Goal: Find specific page/section

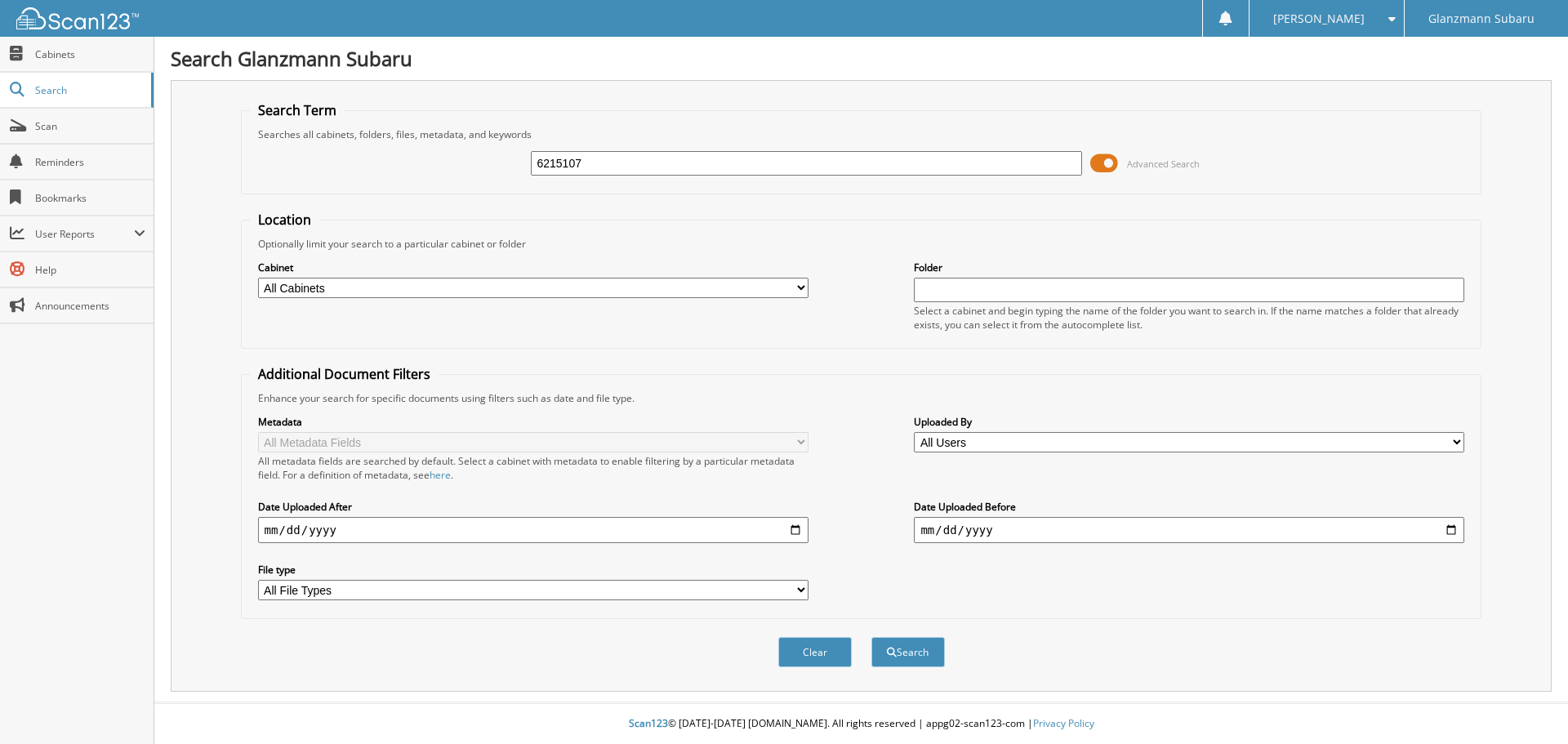
type input "6215107"
click at [871, 637] on button "Search" at bounding box center [908, 652] width 74 height 30
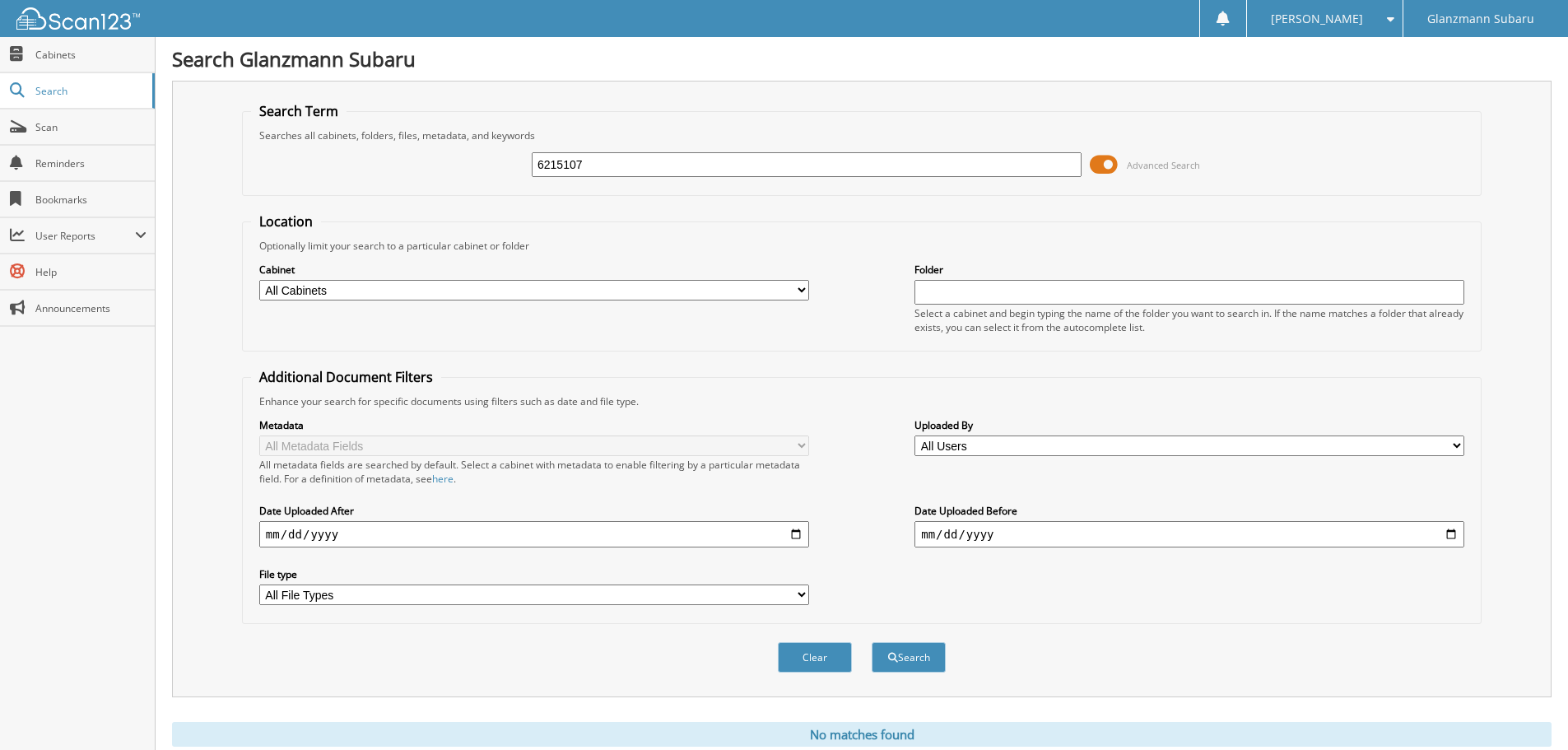
click at [1117, 172] on span at bounding box center [1103, 165] width 28 height 25
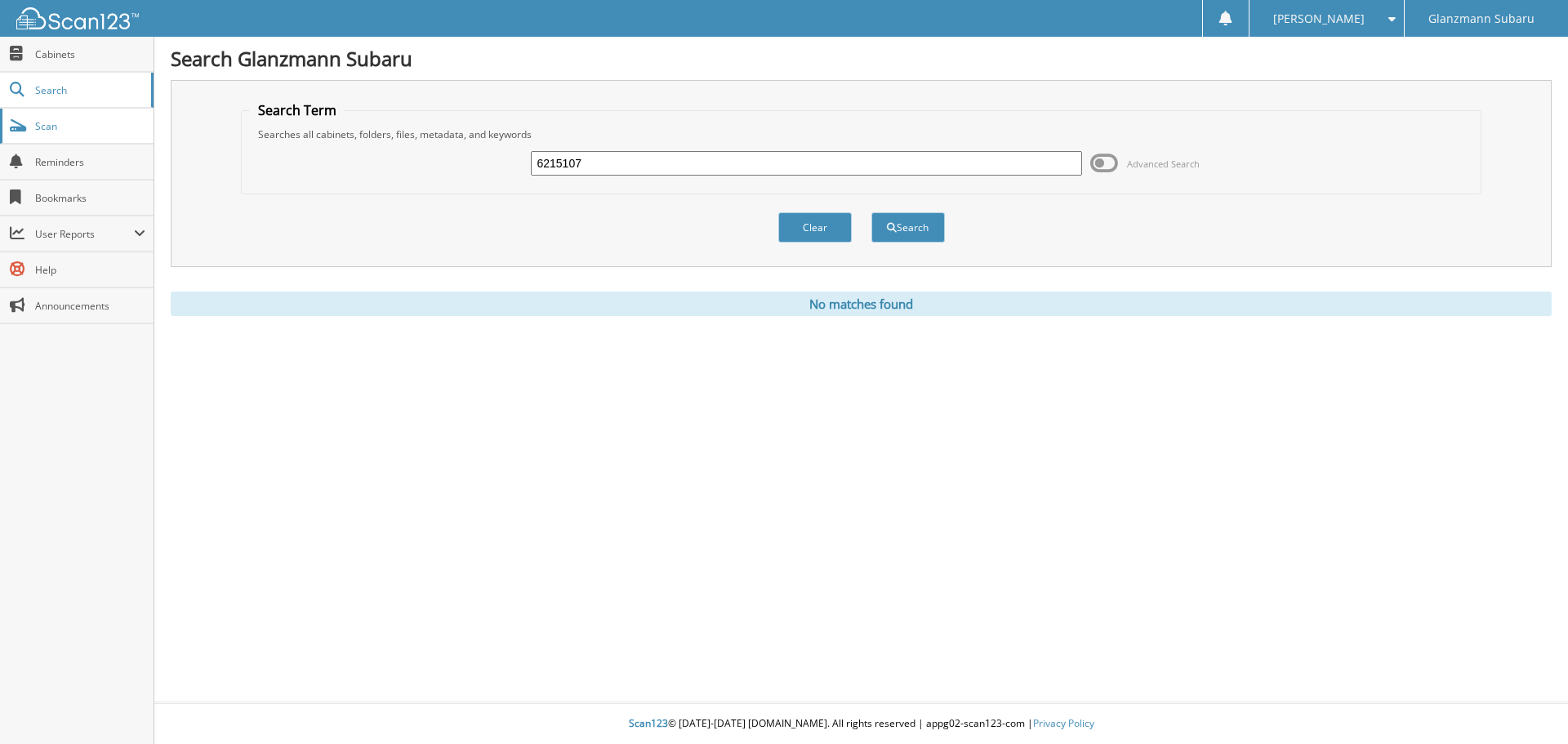
click at [93, 128] on span "Scan" at bounding box center [90, 126] width 110 height 14
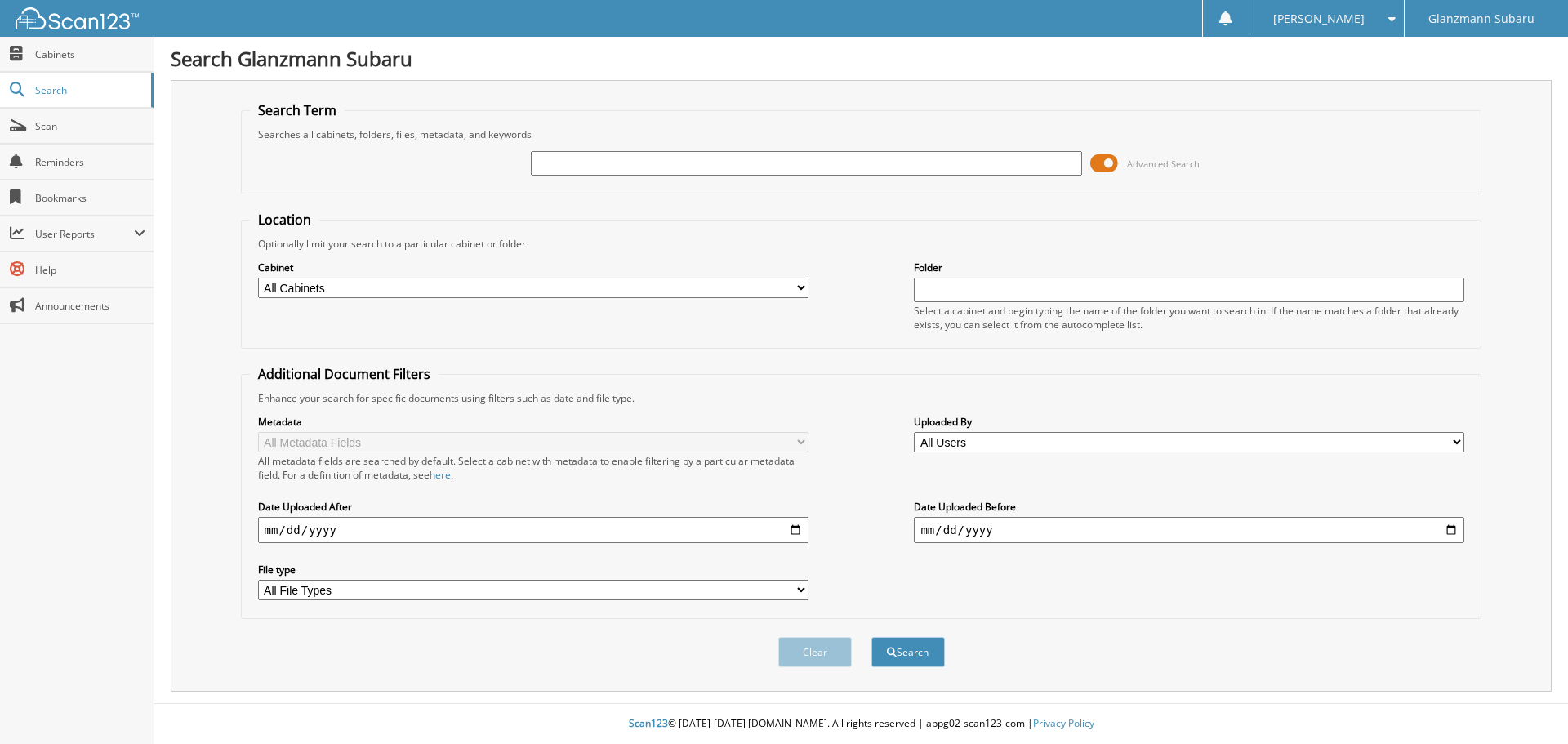
click at [519, 165] on div "Advanced Search" at bounding box center [862, 163] width 1223 height 44
drag, startPoint x: 576, startPoint y: 182, endPoint x: 583, endPoint y: 175, distance: 9.9
click at [578, 180] on div "Advanced Search" at bounding box center [862, 163] width 1223 height 44
click at [587, 173] on input "text" at bounding box center [805, 163] width 550 height 25
type input "6215812"
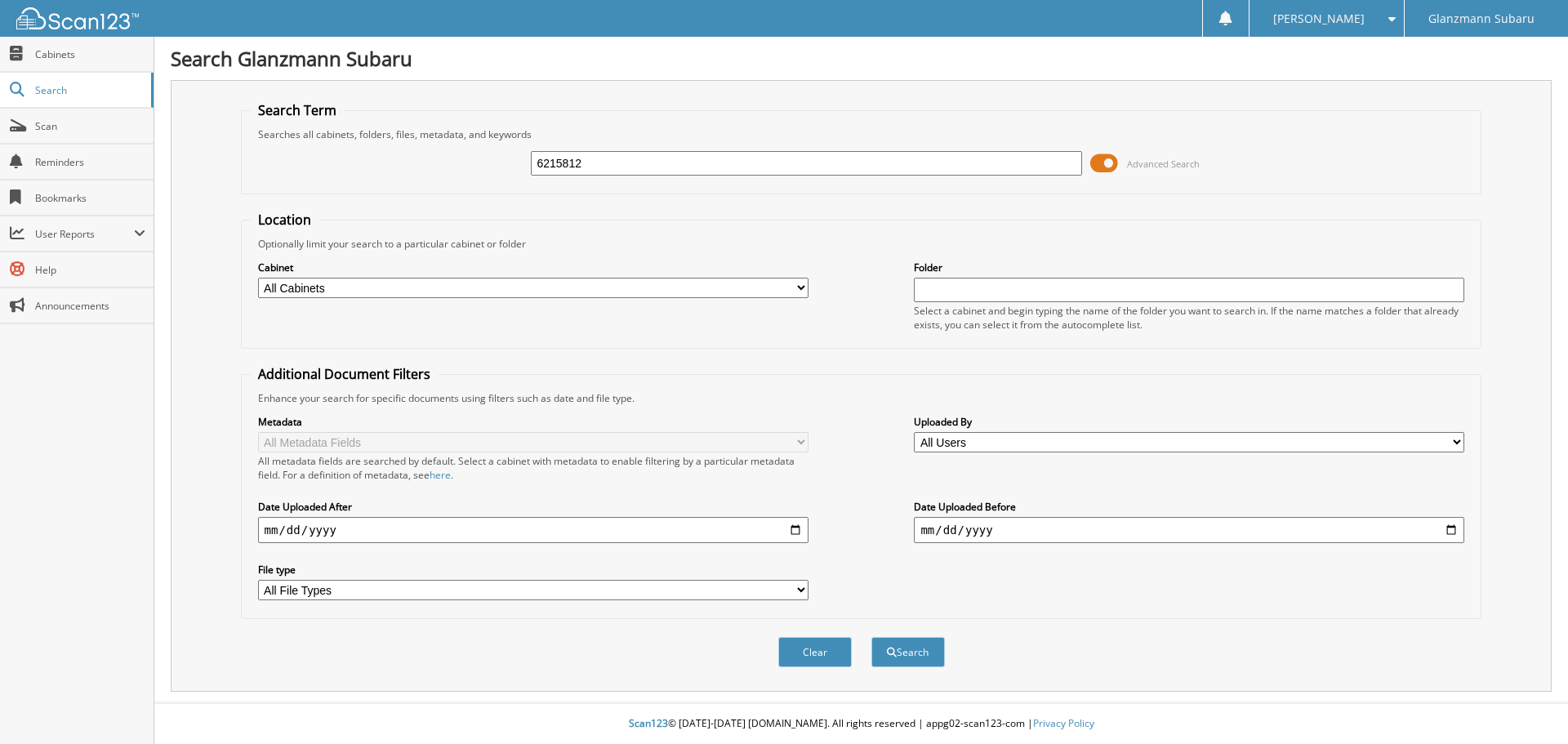
click at [871, 637] on button "Search" at bounding box center [908, 652] width 74 height 30
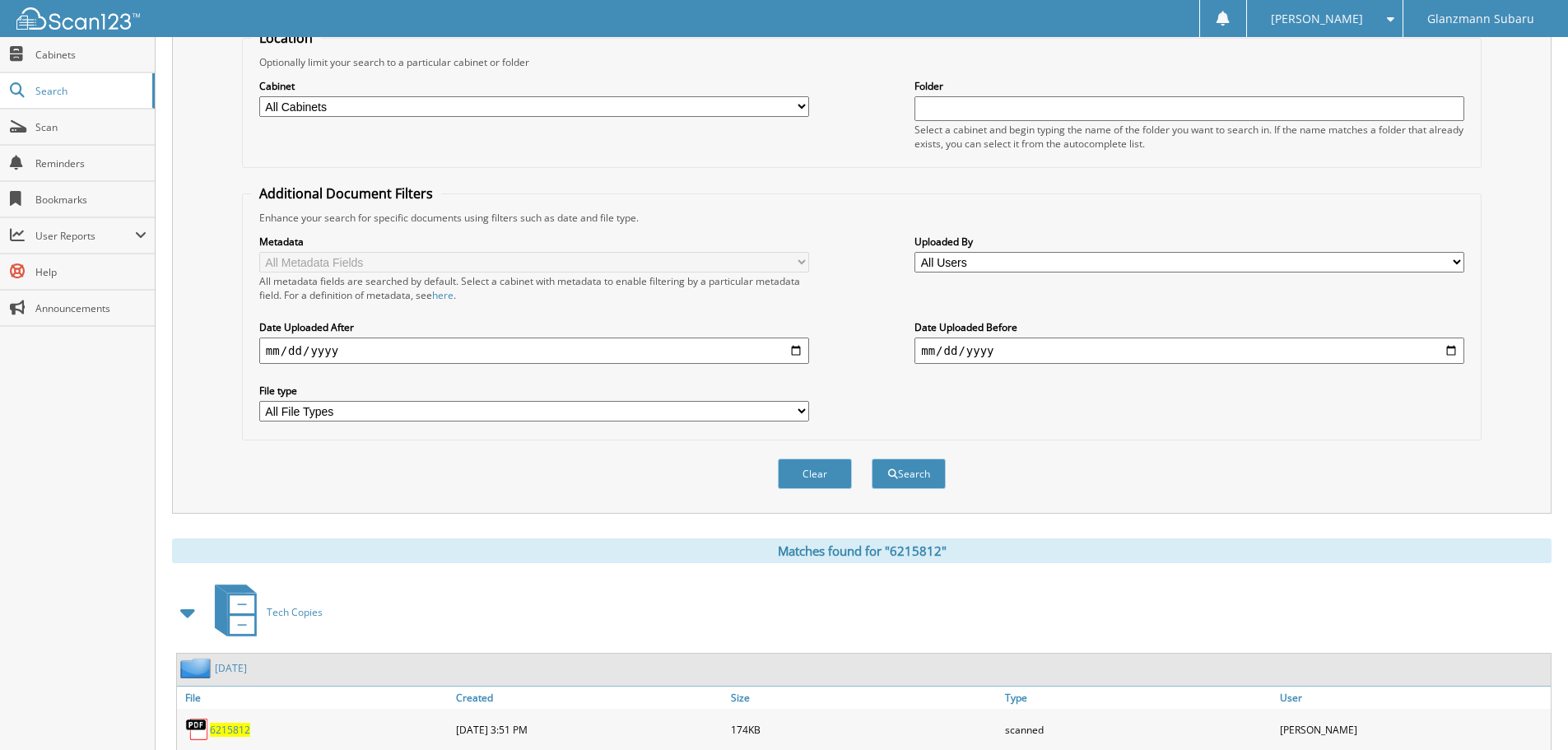
scroll to position [262, 0]
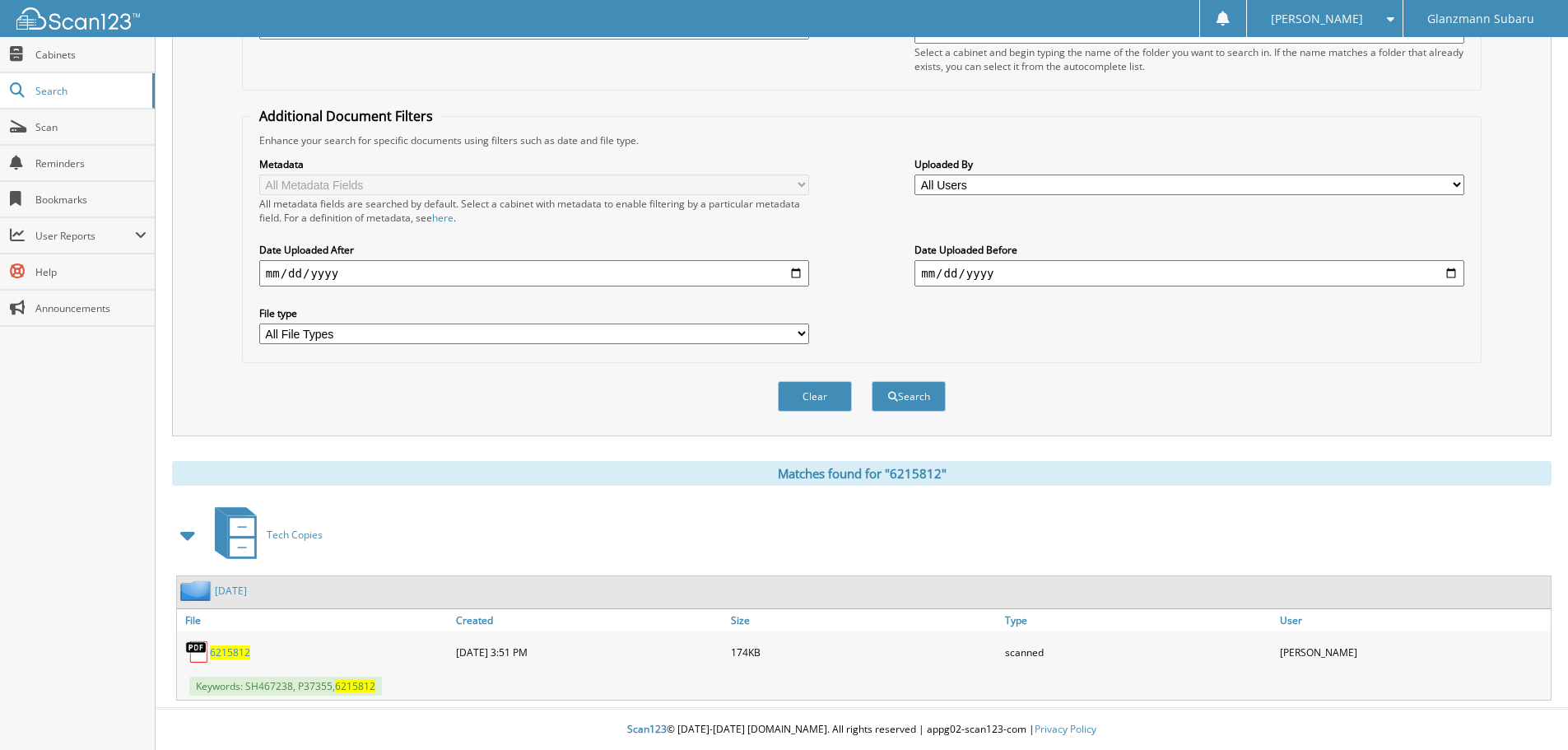
click at [216, 661] on div "6215812" at bounding box center [314, 652] width 275 height 33
click at [219, 656] on span "6215812" at bounding box center [230, 652] width 40 height 14
click at [120, 134] on link "Scan" at bounding box center [77, 127] width 155 height 35
